Goal: Task Accomplishment & Management: Use online tool/utility

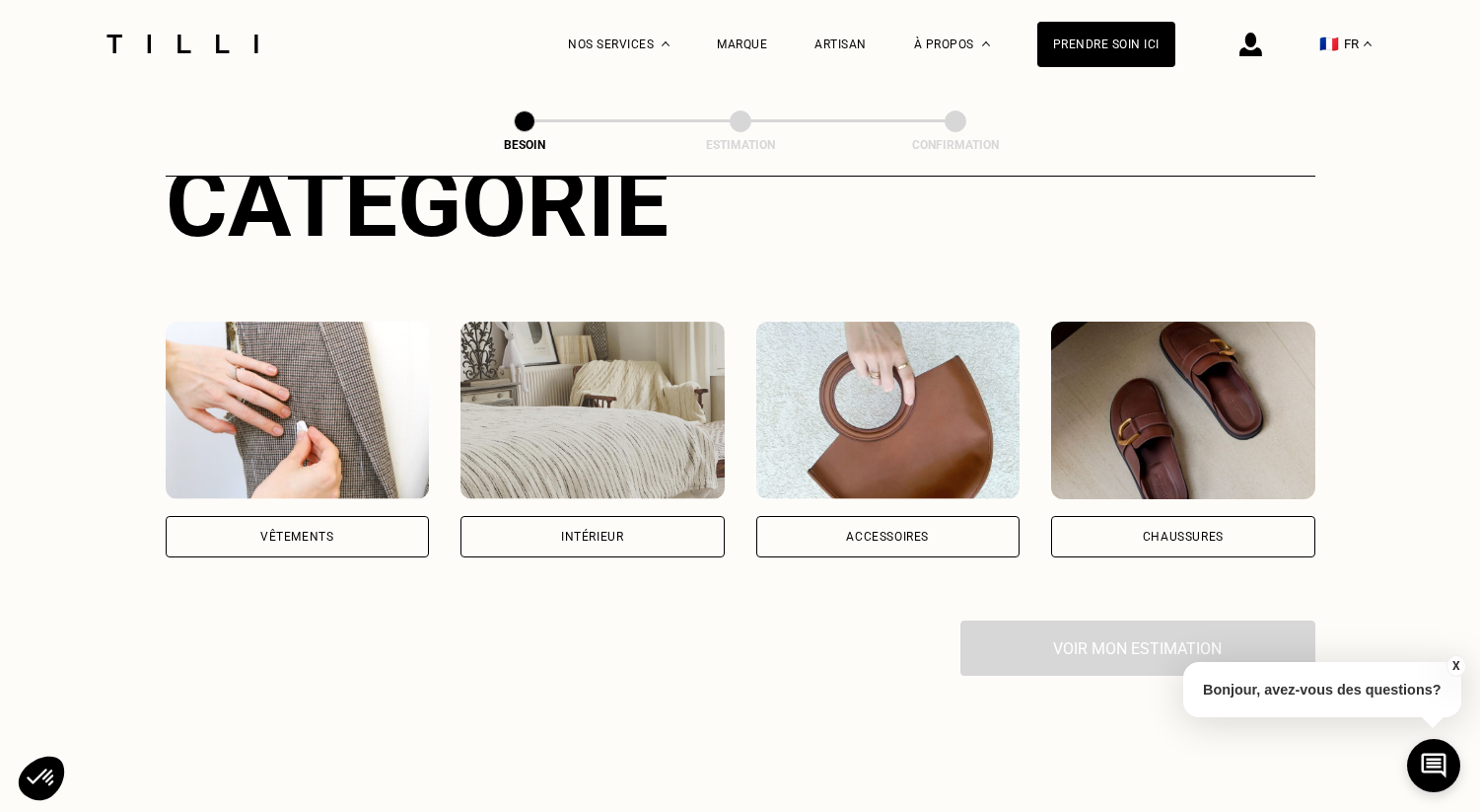
scroll to position [272, 0]
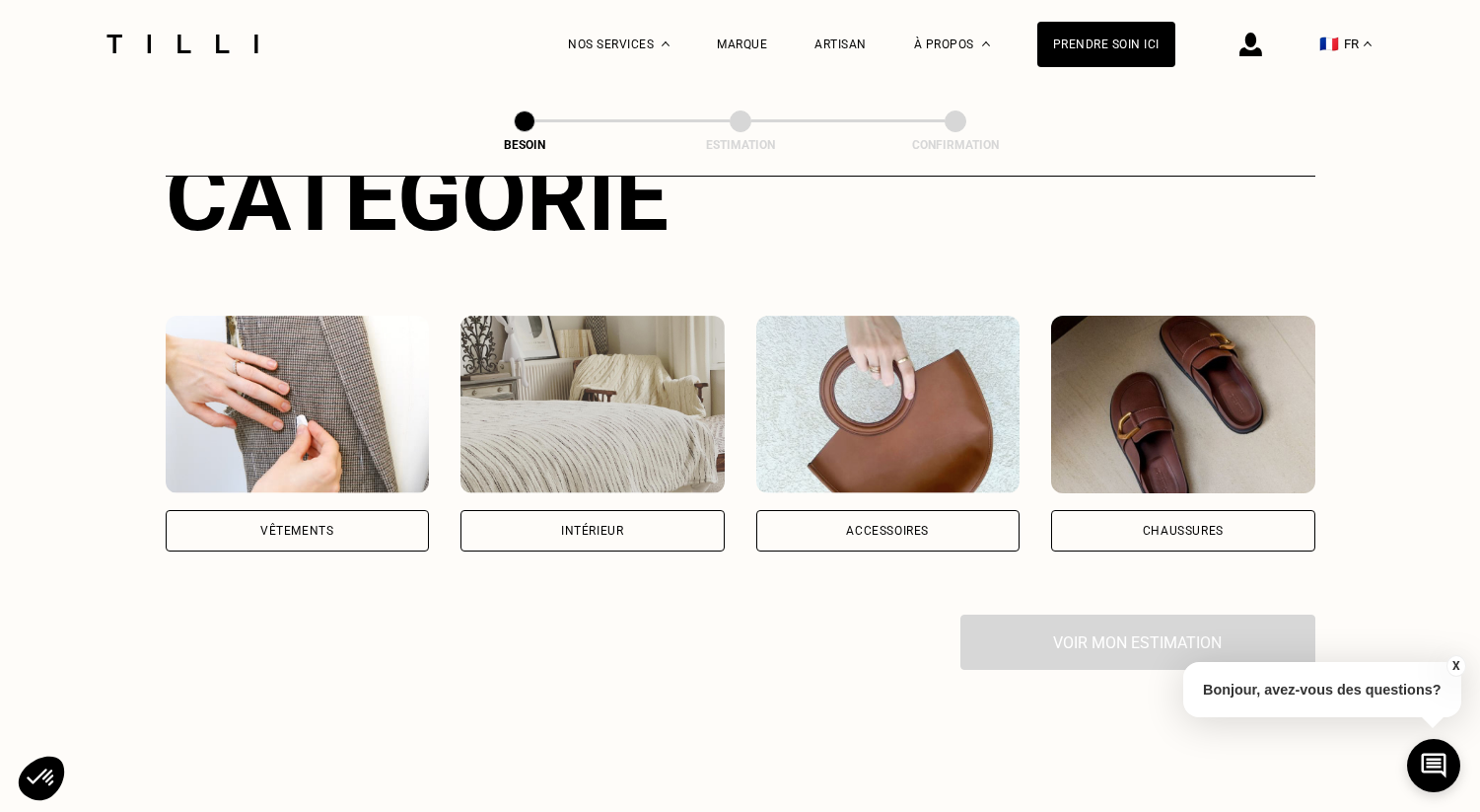
click at [539, 510] on div "Intérieur" at bounding box center [592, 531] width 264 height 42
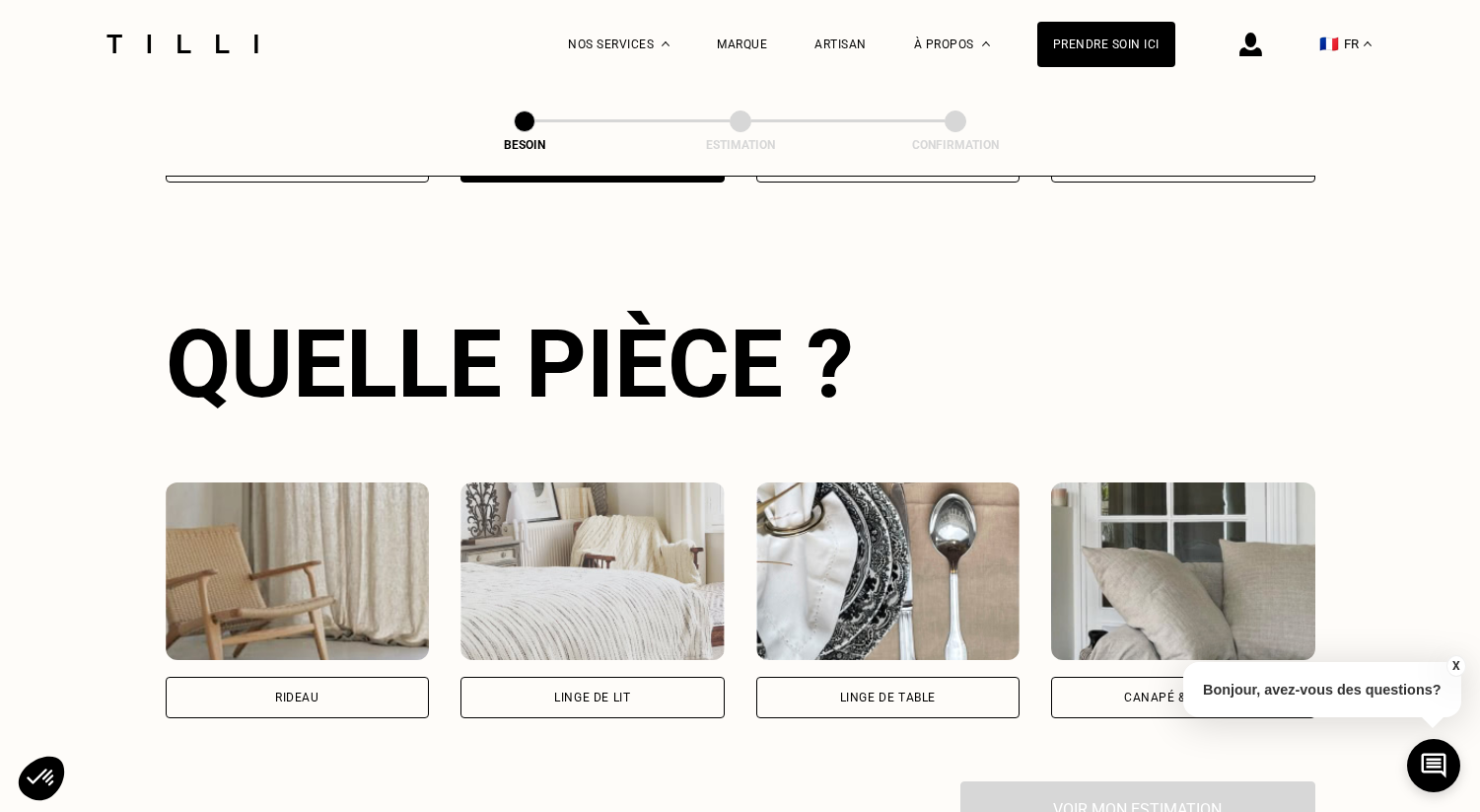
scroll to position [642, 0]
click at [318, 685] on div "Rideau" at bounding box center [298, 697] width 264 height 42
select select "FR"
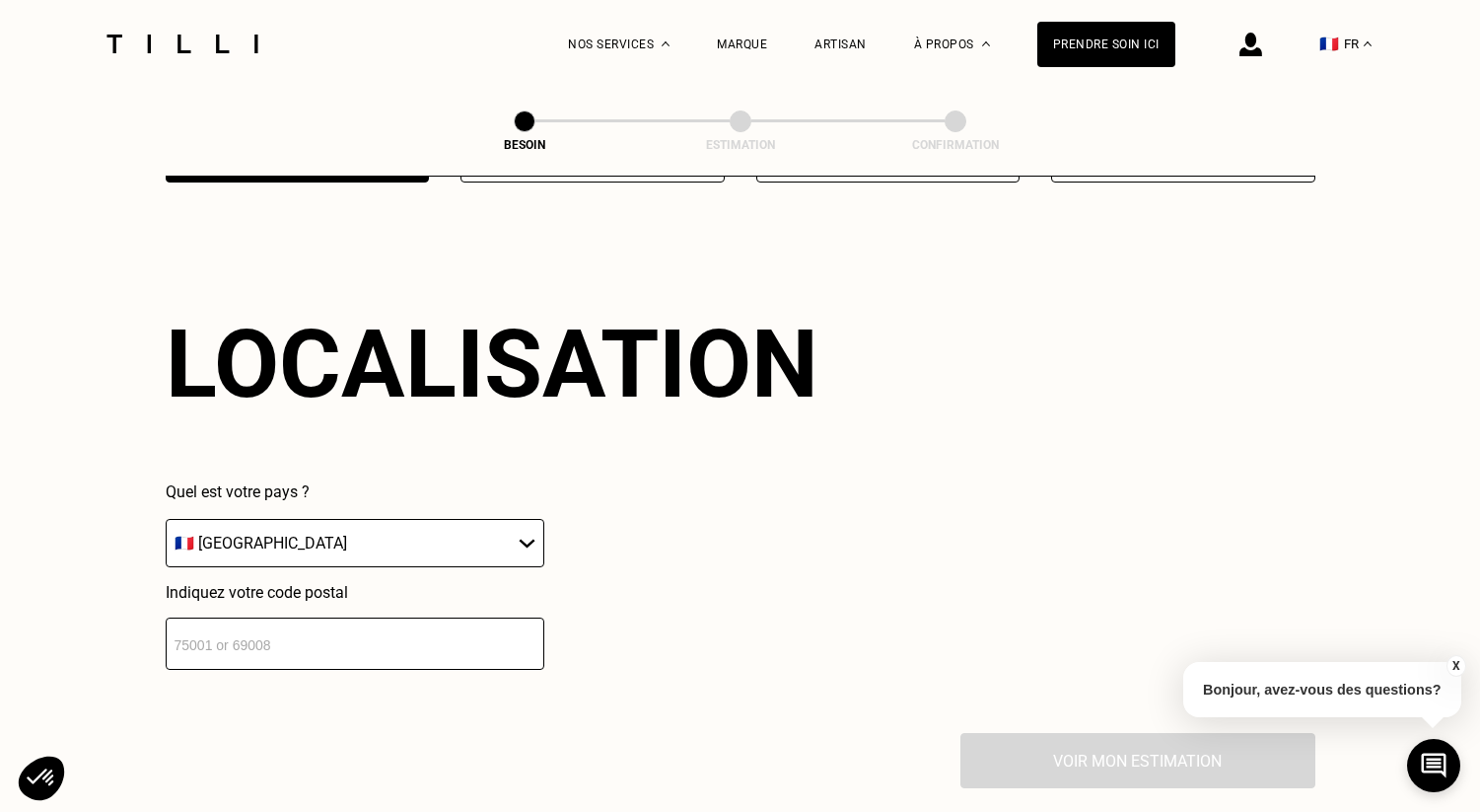
scroll to position [1178, 0]
click at [312, 632] on input "number" at bounding box center [355, 642] width 379 height 53
type input "75011"
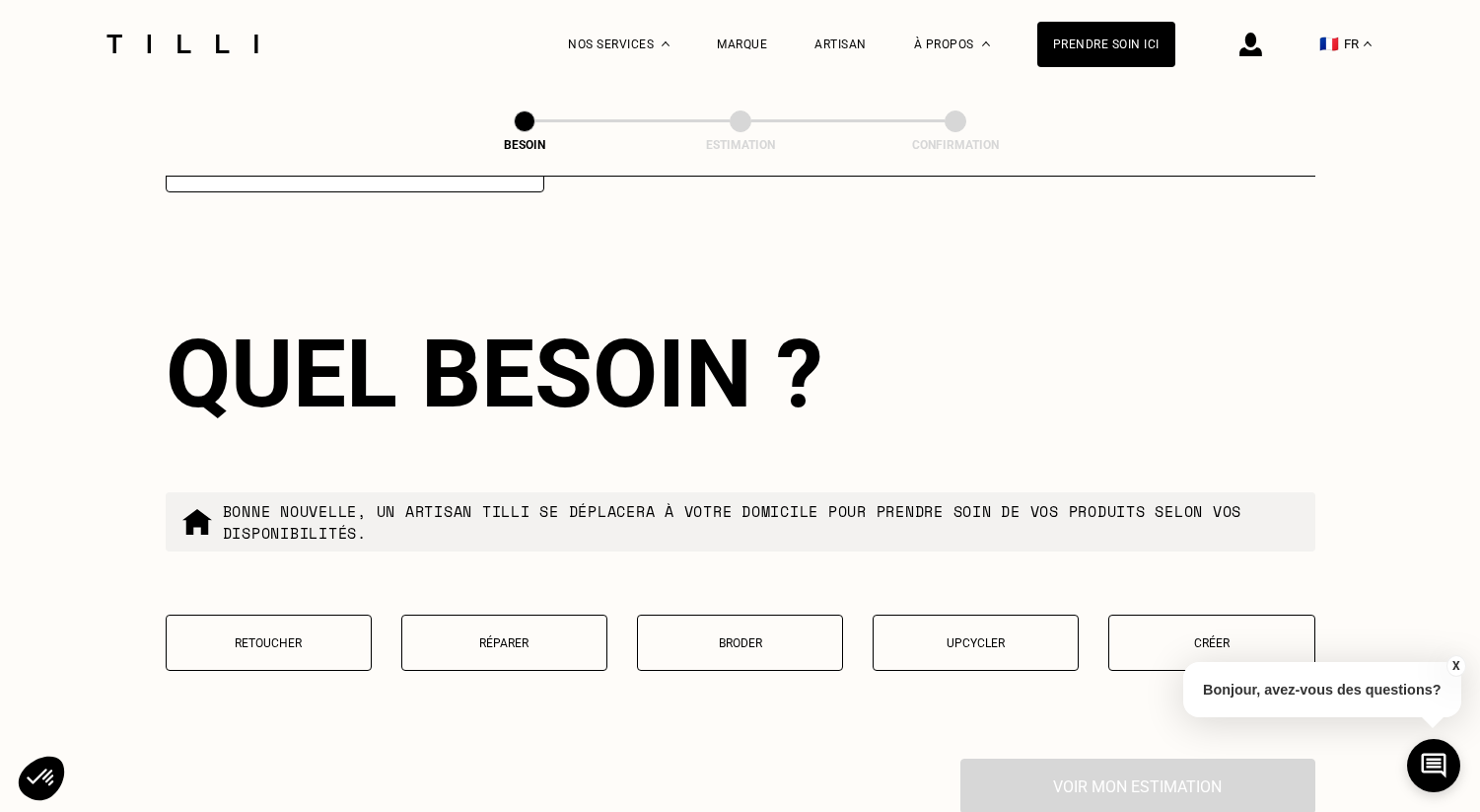
scroll to position [1665, 0]
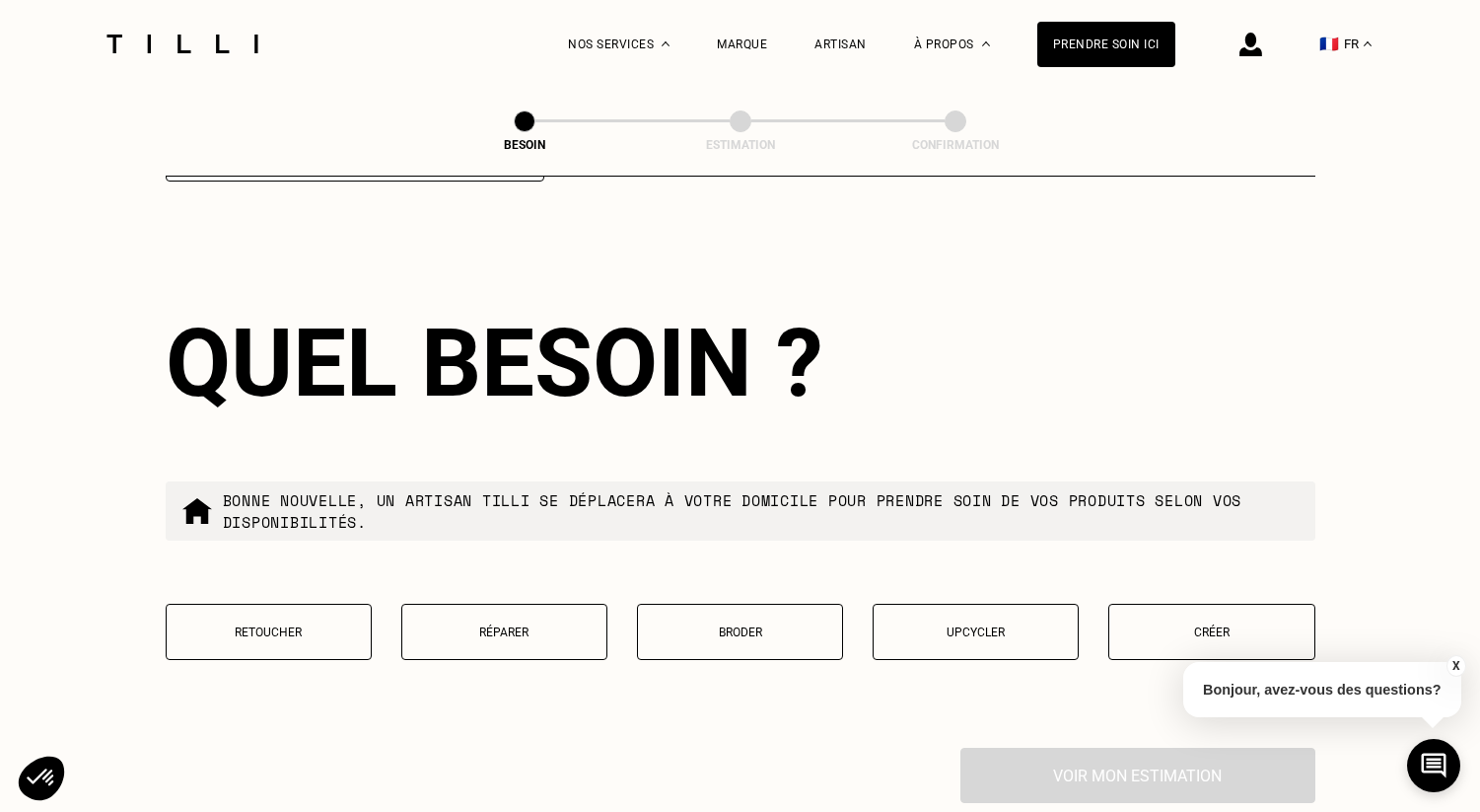
click at [313, 616] on button "Retoucher" at bounding box center [268, 631] width 206 height 57
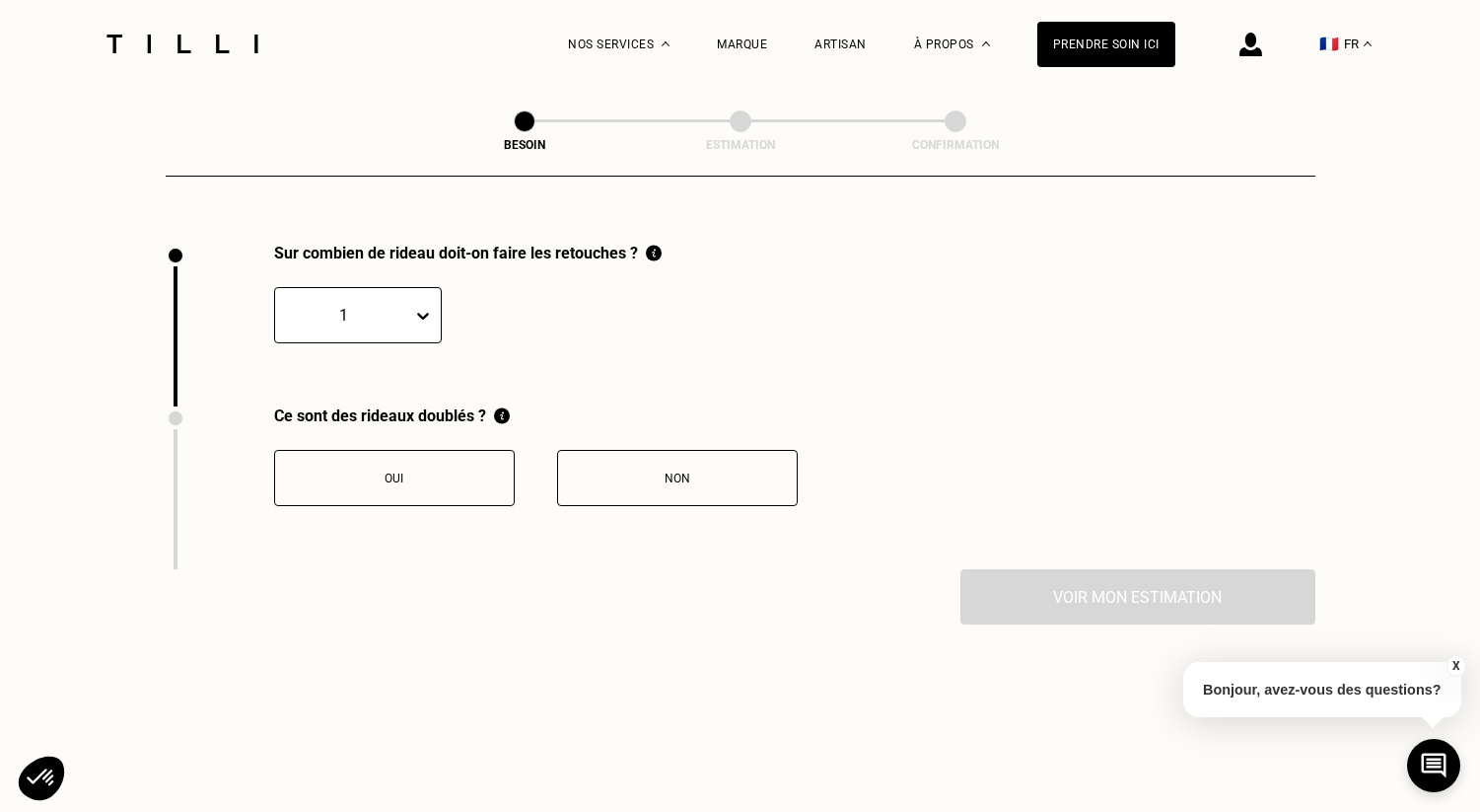
scroll to position [2170, 0]
click at [427, 297] on div at bounding box center [427, 315] width 28 height 36
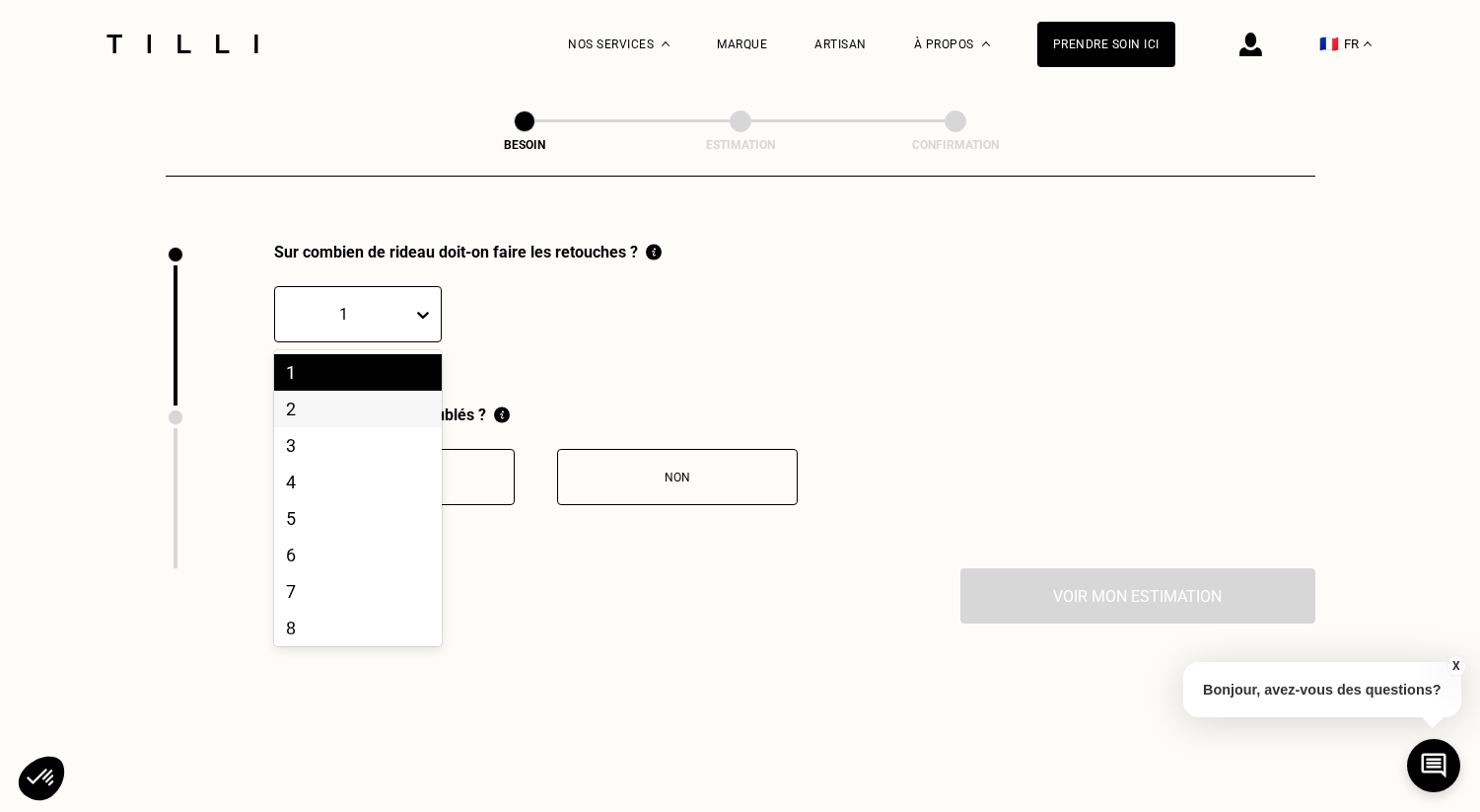
click at [326, 391] on div "2" at bounding box center [358, 408] width 168 height 37
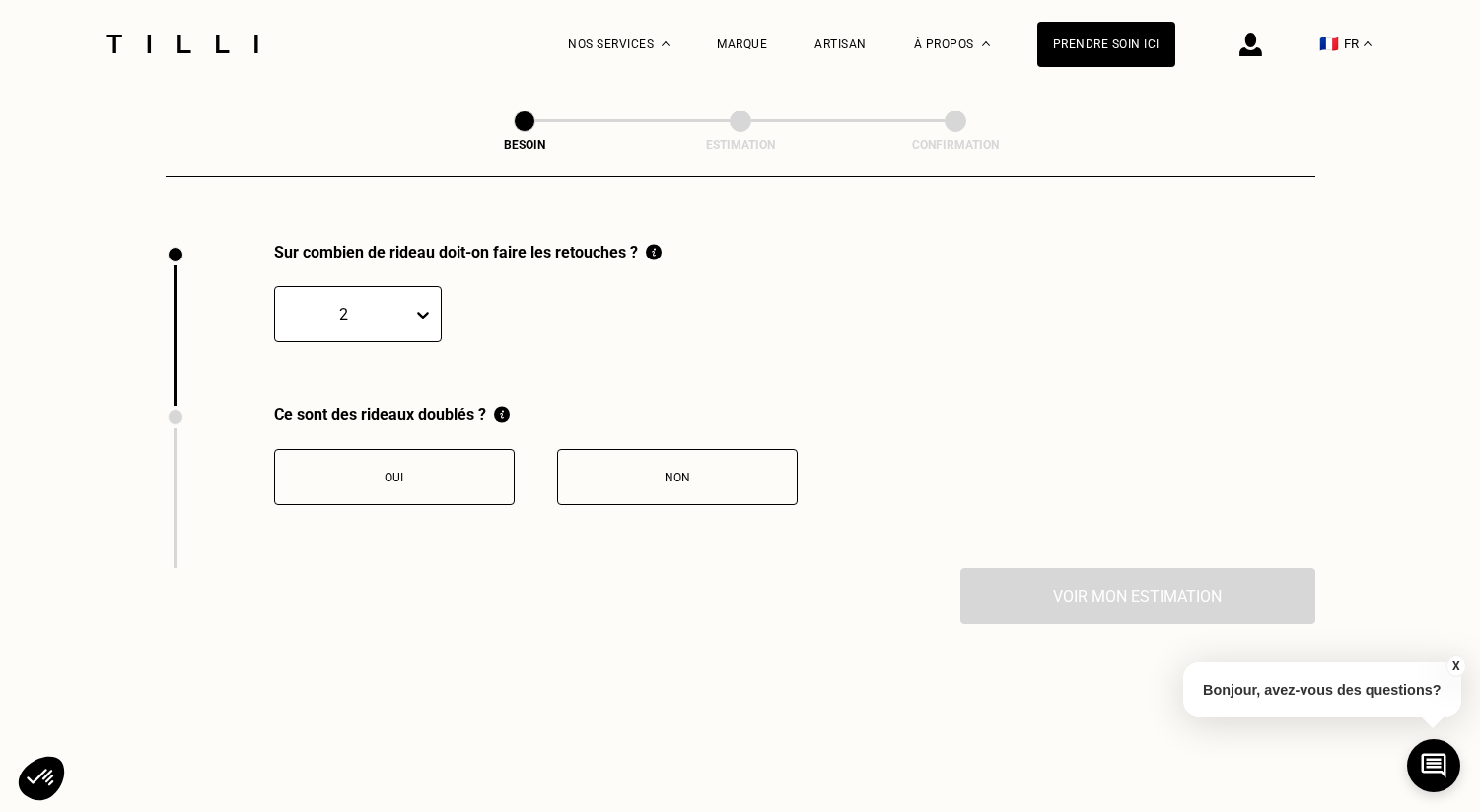
click at [402, 465] on button "Oui" at bounding box center [395, 476] width 241 height 57
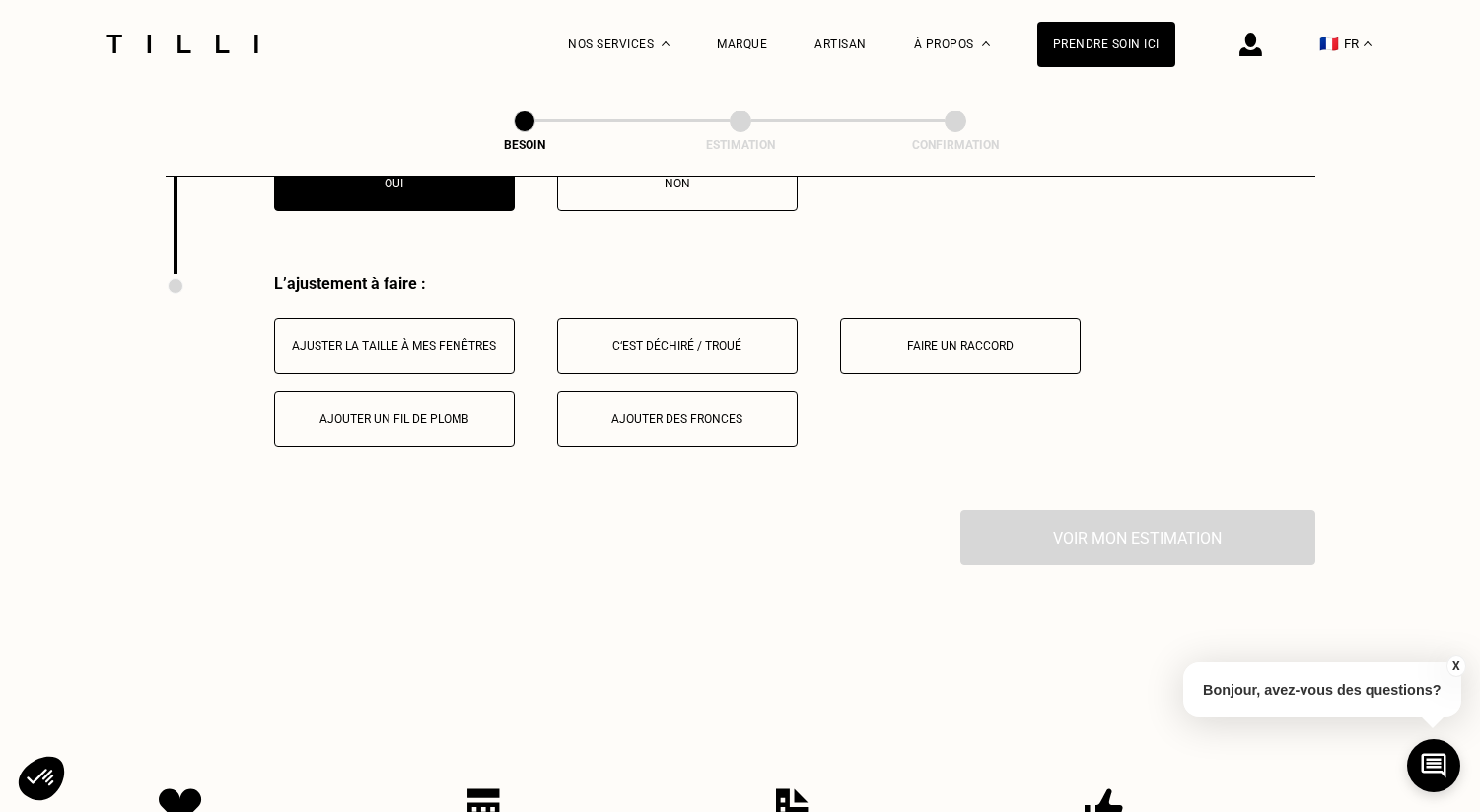
scroll to position [2495, 0]
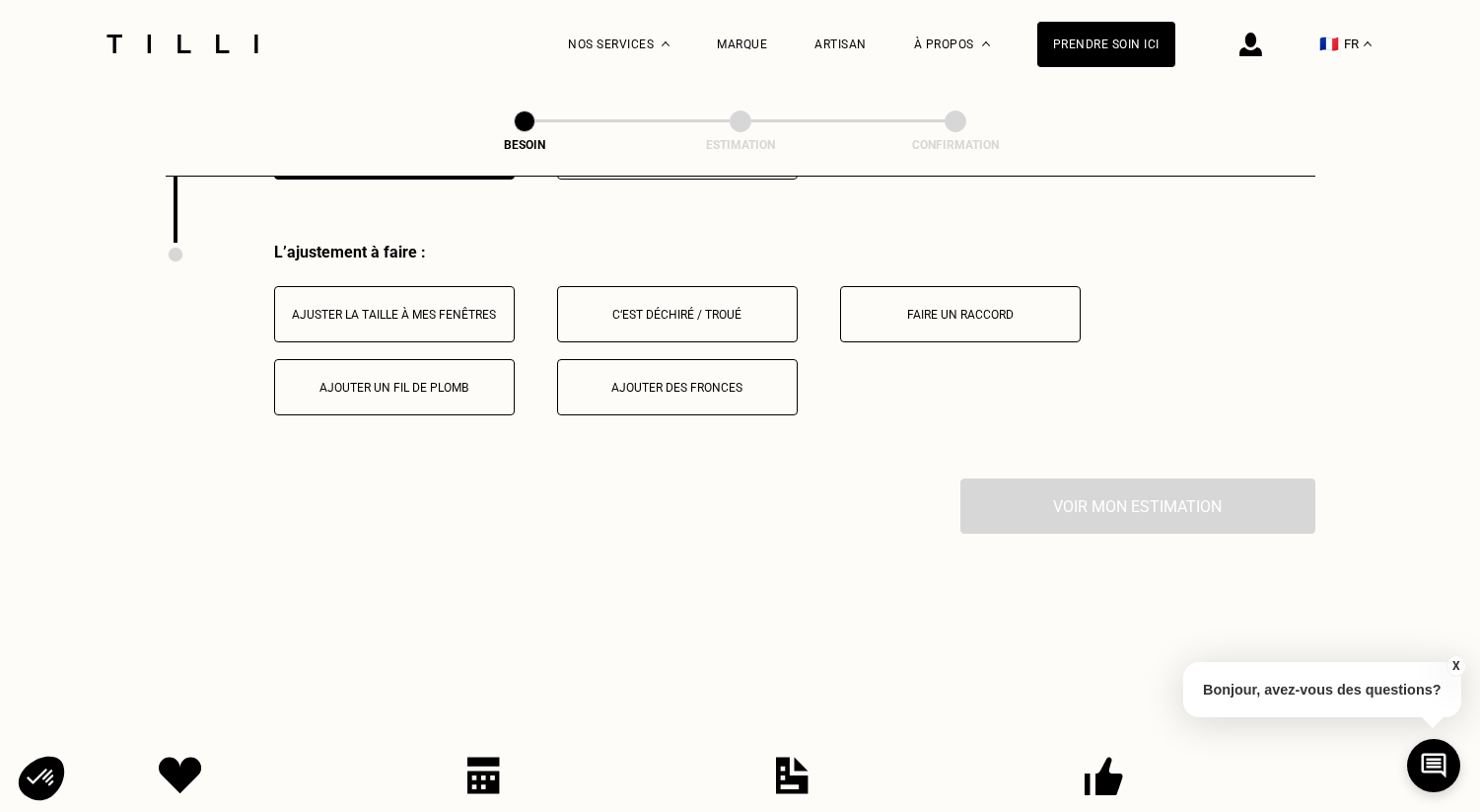
click at [473, 304] on button "Ajuster la taille à mes fenêtres" at bounding box center [395, 314] width 241 height 57
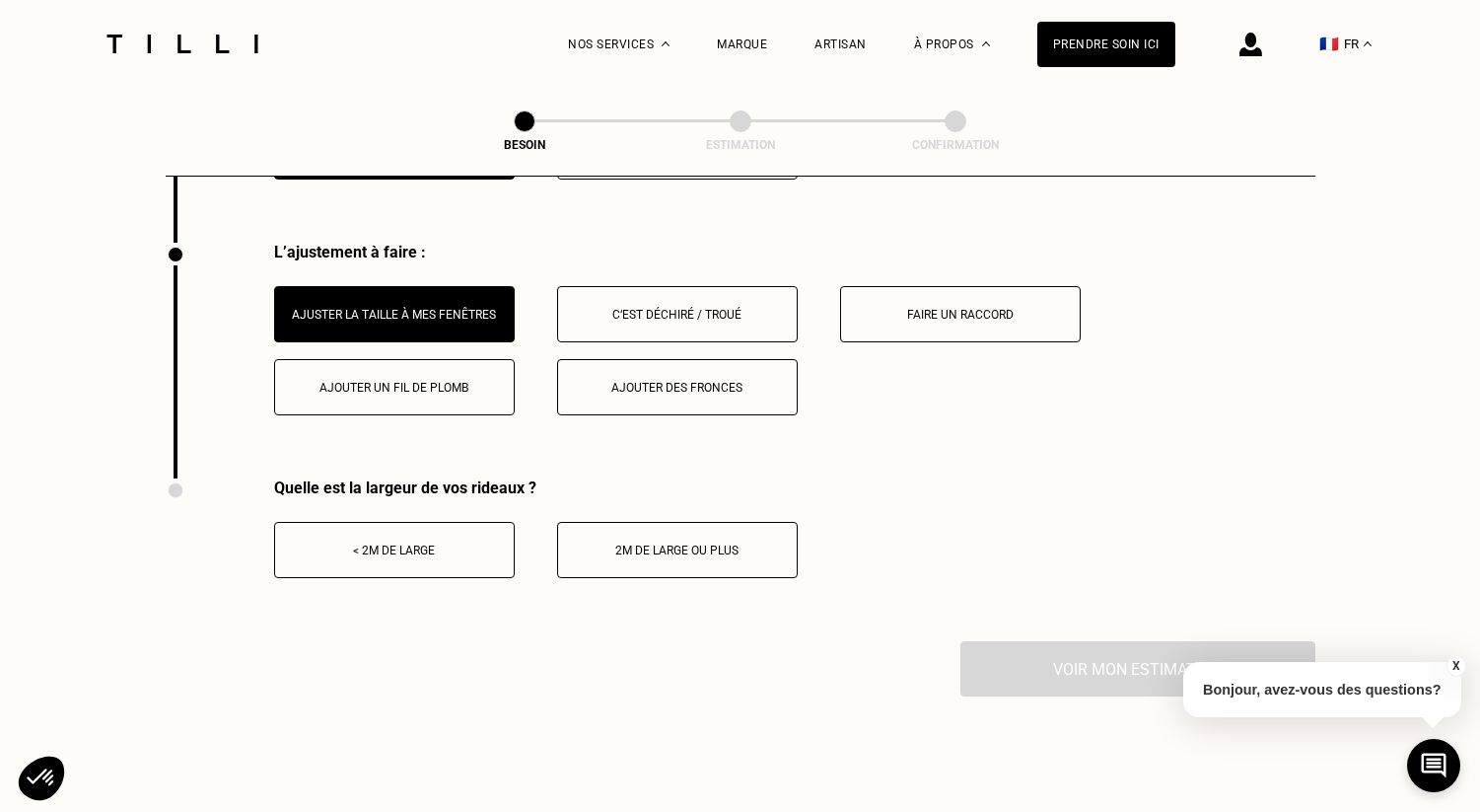
click at [431, 522] on button "< 2m de large" at bounding box center [395, 550] width 241 height 57
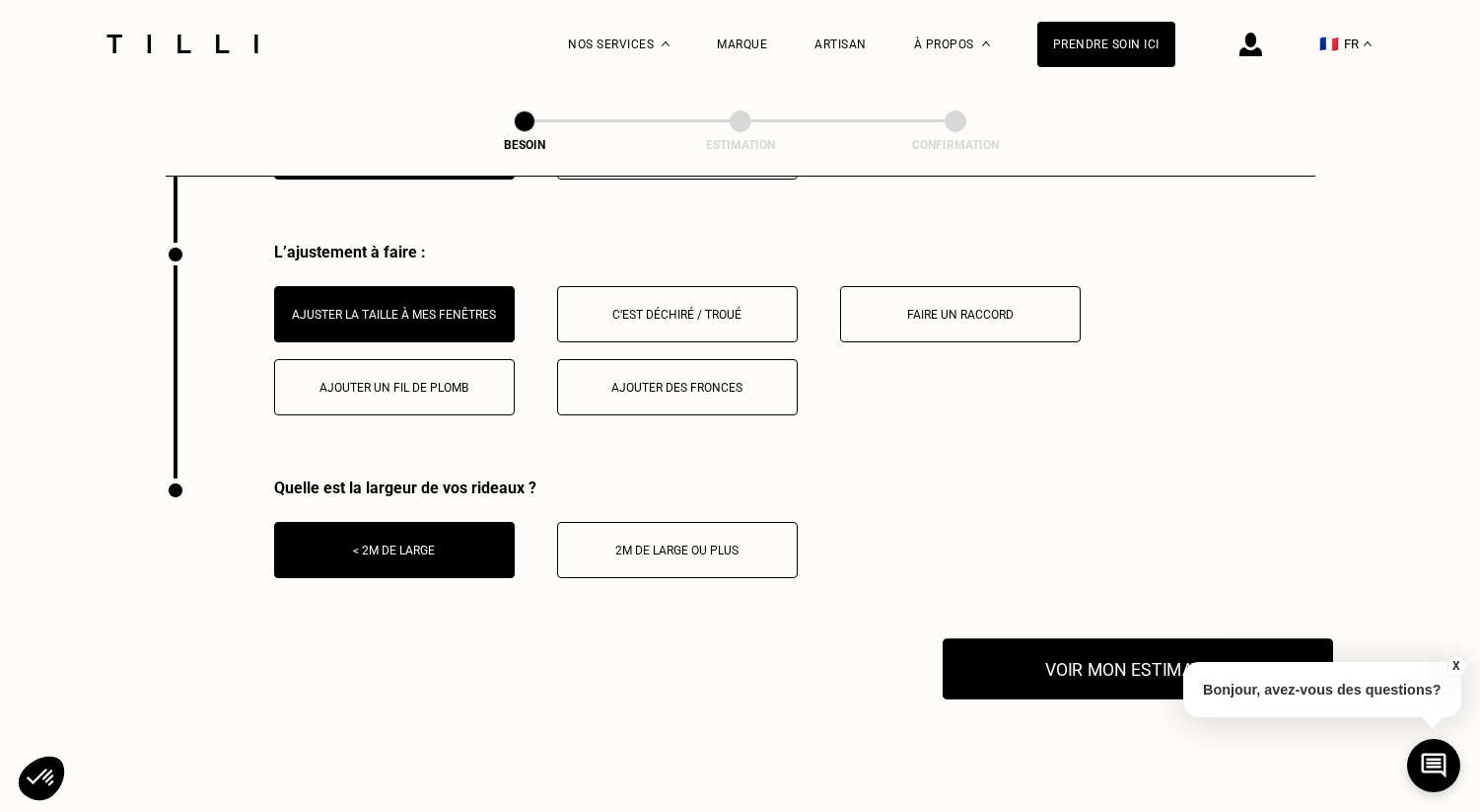
click at [1056, 653] on button "Voir mon estimation" at bounding box center [1138, 669] width 391 height 62
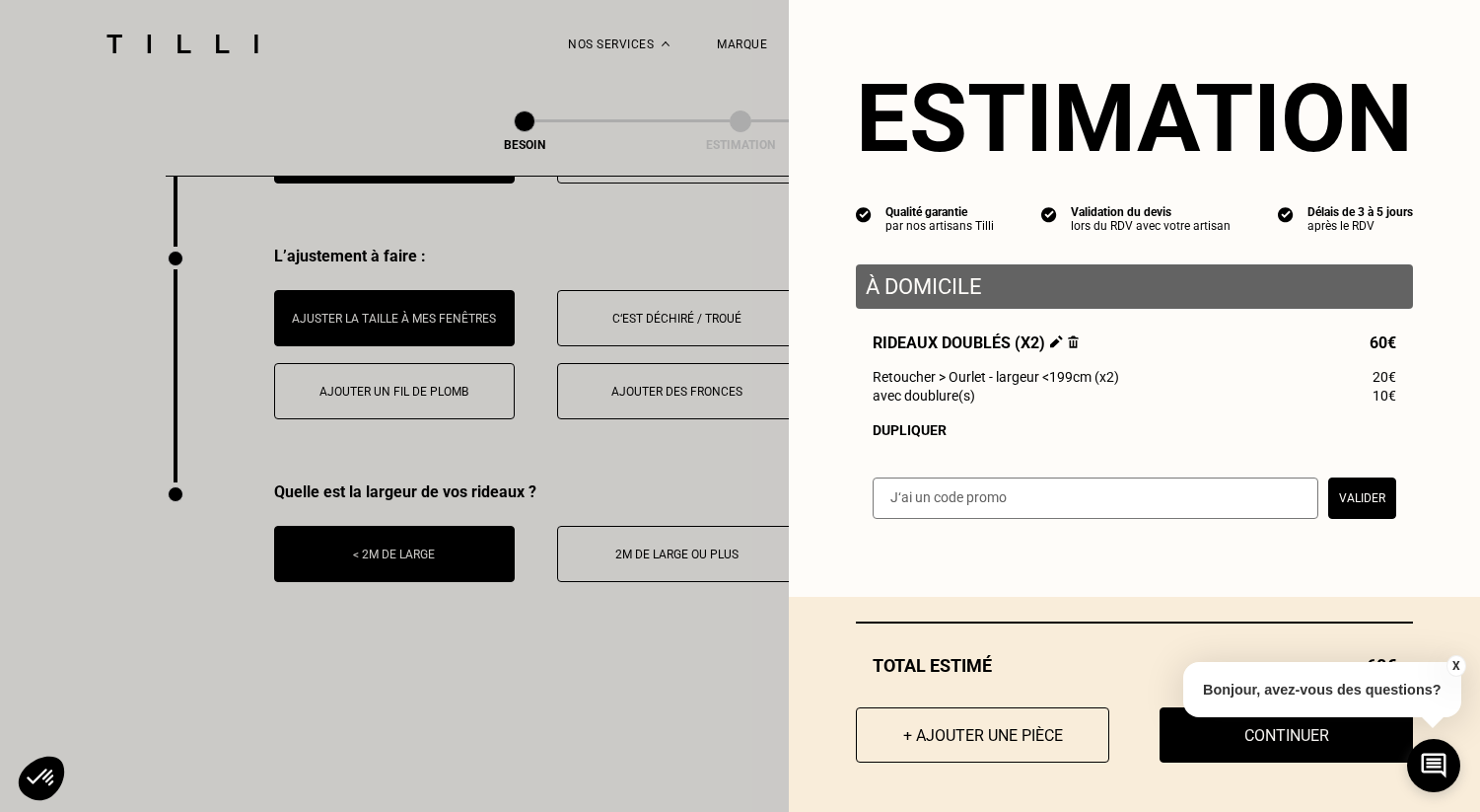
scroll to position [2482, 0]
